Goal: Transaction & Acquisition: Subscribe to service/newsletter

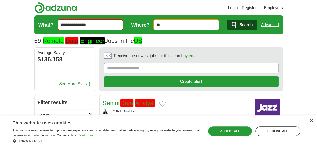
click at [93, 24] on input "**********" at bounding box center [91, 24] width 66 height 11
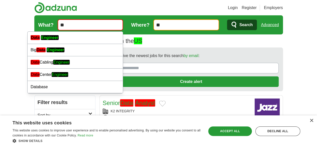
type input "*"
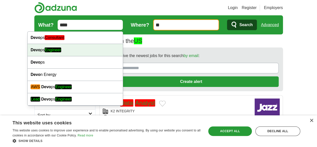
click at [57, 46] on div "Devo ps Engineer" at bounding box center [75, 50] width 95 height 12
type input "**********"
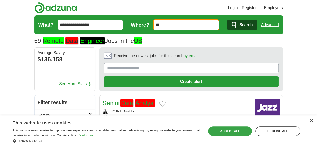
click at [234, 130] on div "Accept all" at bounding box center [230, 131] width 44 height 10
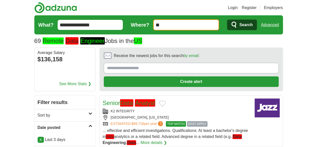
click at [253, 27] on span "Search" at bounding box center [245, 25] width 13 height 10
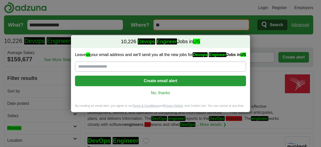
click at [150, 67] on input "Leave us your email address and we'll send you all the new jobs for Devops Engi…" at bounding box center [160, 66] width 171 height 10
type input "**********"
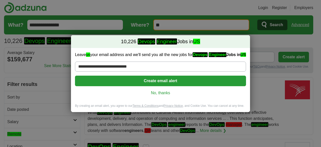
click at [138, 80] on button "Create email alert" at bounding box center [160, 80] width 171 height 11
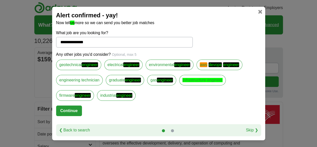
click at [223, 64] on em "devops" at bounding box center [231, 64] width 16 height 5
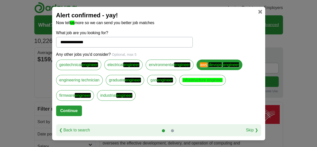
drag, startPoint x: 72, startPoint y: 108, endPoint x: 87, endPoint y: 103, distance: 15.8
click at [72, 108] on button "Continue" at bounding box center [69, 110] width 26 height 11
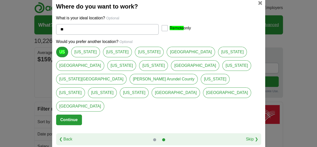
click at [62, 54] on em "US" at bounding box center [62, 52] width 6 height 4
click at [75, 114] on button "Continue" at bounding box center [69, 119] width 26 height 11
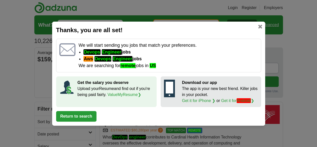
click at [88, 113] on button "Return to search" at bounding box center [76, 116] width 40 height 11
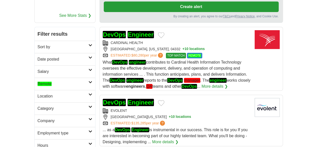
scroll to position [75, 0]
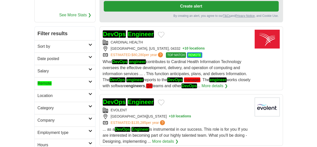
click at [74, 77] on link "Remote" at bounding box center [65, 83] width 61 height 12
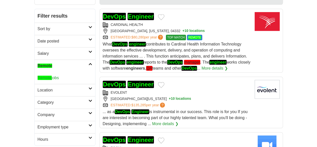
scroll to position [100, 0]
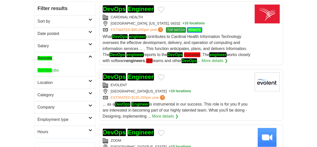
click at [77, 101] on link "Company" at bounding box center [65, 107] width 61 height 12
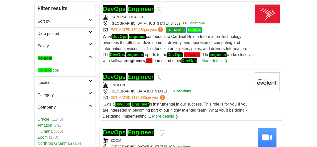
click at [75, 88] on link "Category" at bounding box center [65, 94] width 61 height 12
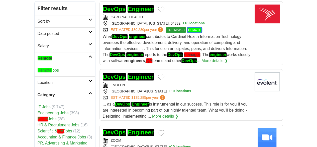
click at [76, 76] on link "Location" at bounding box center [65, 82] width 61 height 12
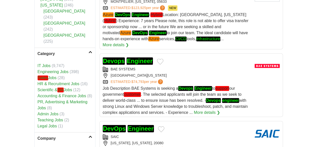
scroll to position [376, 0]
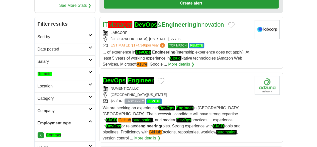
scroll to position [100, 0]
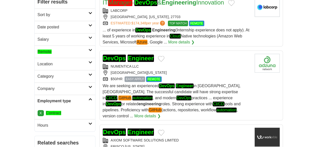
click at [104, 128] on em "DevOps" at bounding box center [114, 131] width 23 height 7
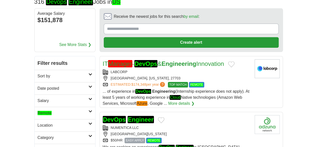
scroll to position [25, 0]
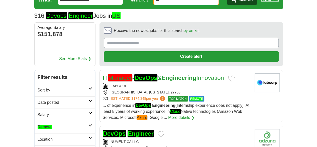
click at [48, 99] on h2 "Date posted" at bounding box center [63, 102] width 51 height 6
click at [38, 111] on link "Last 24 hours" at bounding box center [65, 114] width 55 height 6
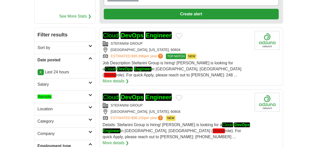
scroll to position [75, 0]
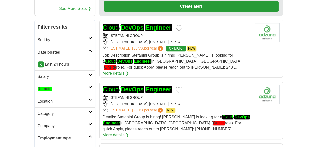
click at [88, 86] on icon at bounding box center [90, 87] width 4 height 3
click at [38, 98] on em "Remote" at bounding box center [45, 100] width 14 height 4
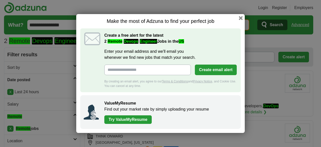
click at [145, 71] on input "Enter your email address and we'll email you whenever we find new jobs that mat…" at bounding box center [147, 69] width 86 height 11
type input "**********"
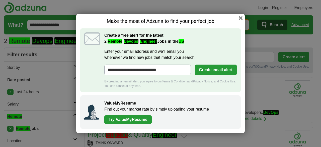
click at [214, 71] on button "Create email alert" at bounding box center [216, 69] width 42 height 11
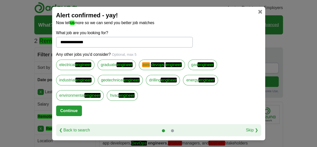
click at [261, 11] on link at bounding box center [260, 12] width 4 height 4
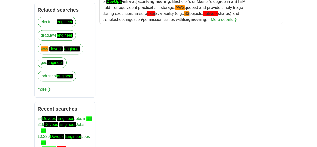
scroll to position [200, 0]
